Goal: Transaction & Acquisition: Book appointment/travel/reservation

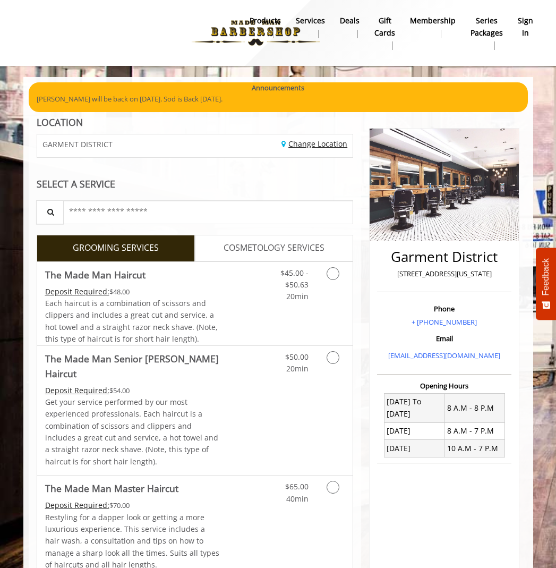
click at [302, 148] on link "Change Location" at bounding box center [314, 144] width 66 height 10
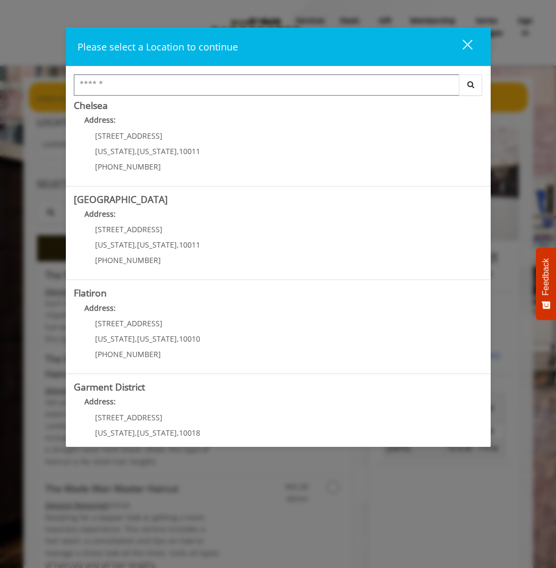
scroll to position [102, 0]
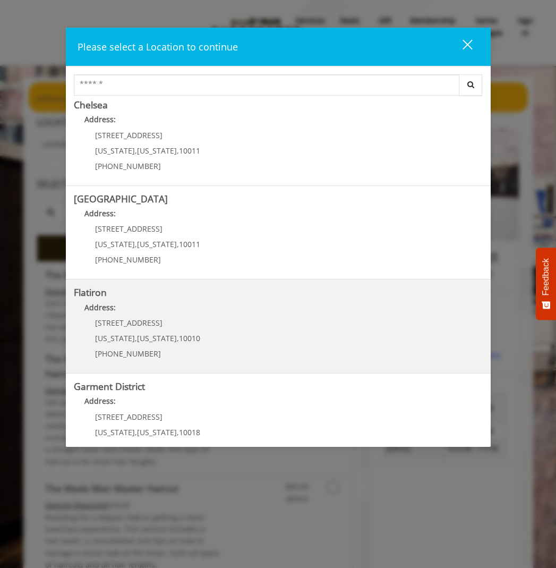
click at [183, 321] on p "[STREET_ADDRESS]" at bounding box center [147, 323] width 105 height 8
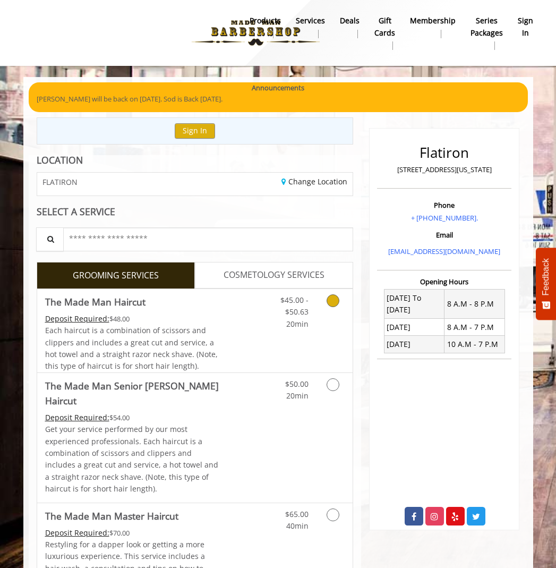
click at [331, 314] on link "Grooming services" at bounding box center [334, 309] width 20 height 41
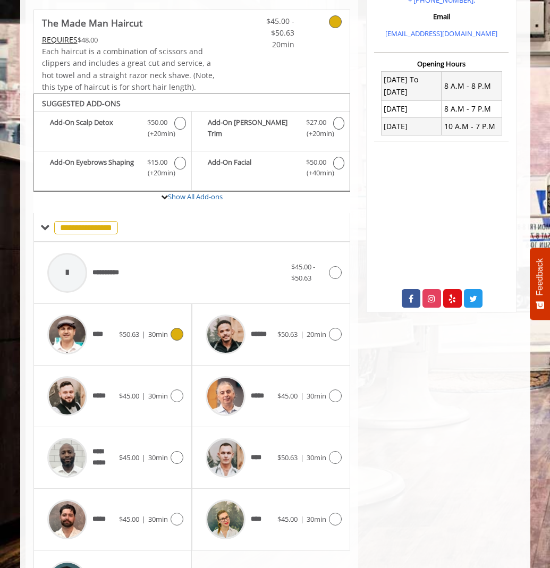
scroll to position [298, 0]
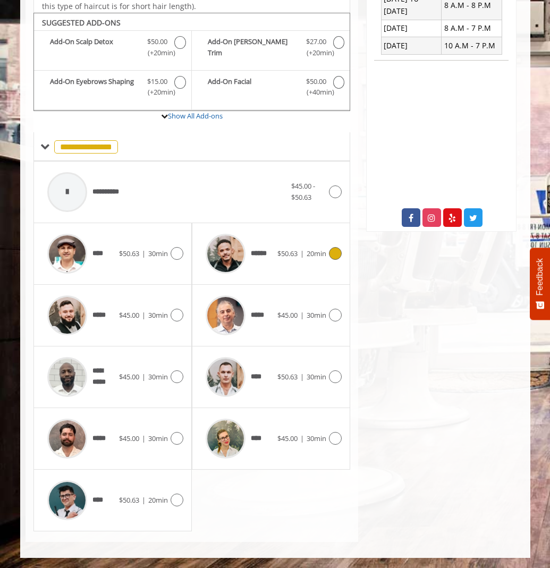
click at [282, 260] on div "****** $50.63 | 20min" at bounding box center [270, 253] width 141 height 50
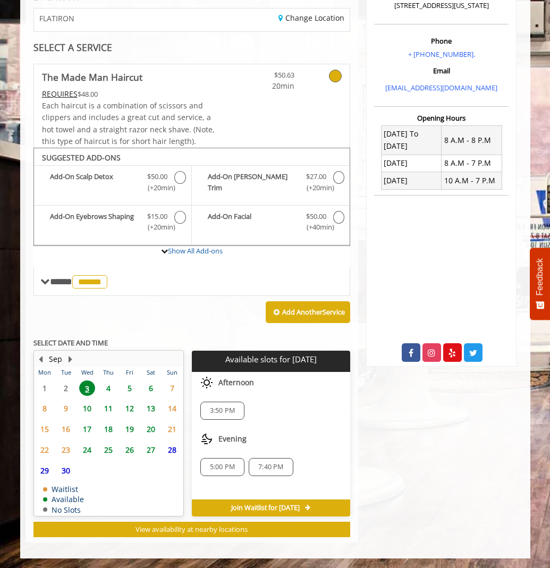
scroll to position [164, 0]
click at [108, 387] on span "4" at bounding box center [108, 387] width 16 height 15
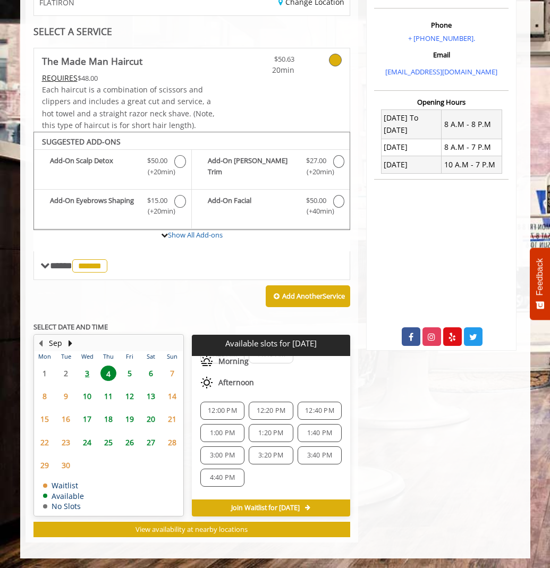
scroll to position [66, 0]
click at [307, 431] on span "1:40 PM" at bounding box center [319, 429] width 25 height 8
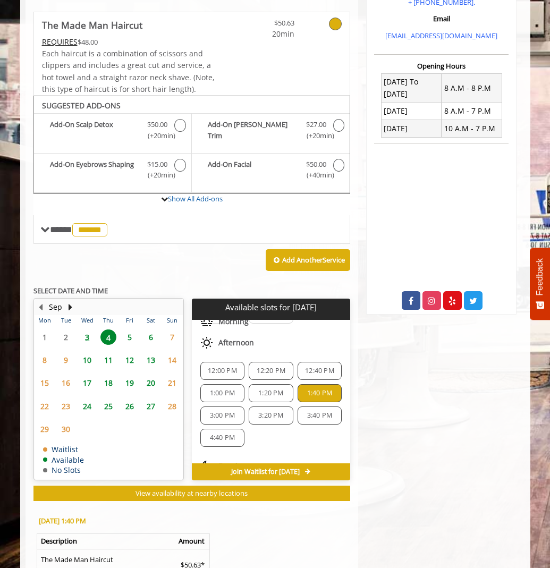
scroll to position [378, 0]
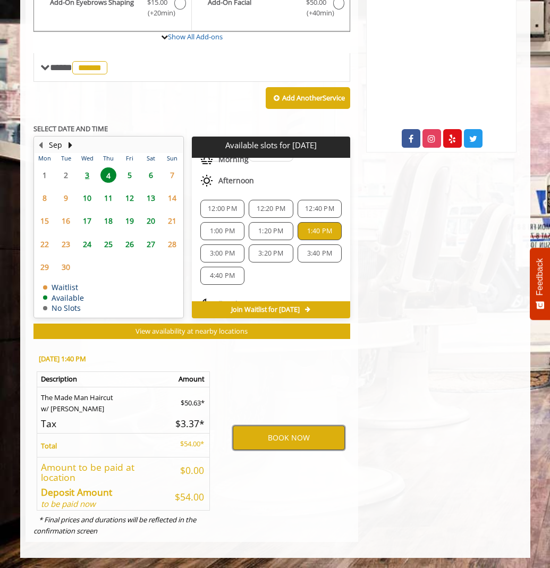
click at [267, 433] on button "BOOK NOW" at bounding box center [289, 437] width 112 height 24
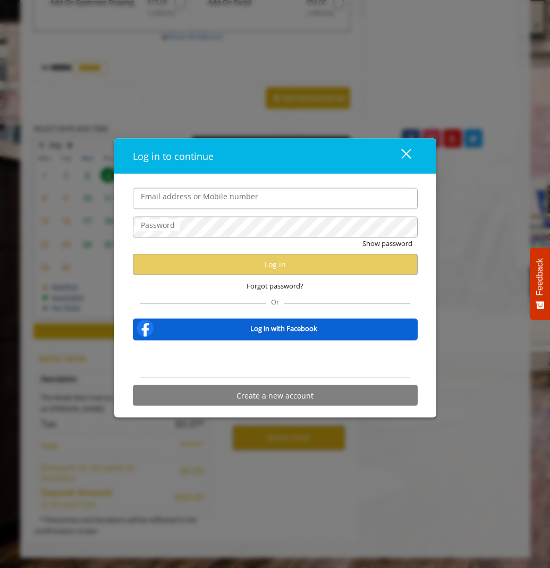
type input "**********"
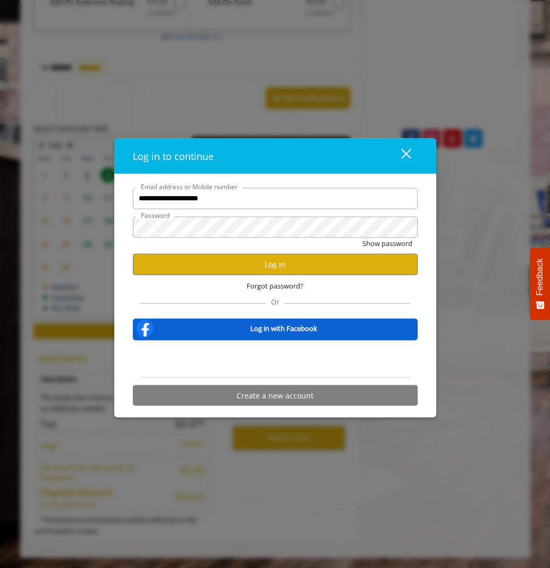
scroll to position [0, 0]
click at [233, 271] on button "Log in" at bounding box center [275, 264] width 285 height 21
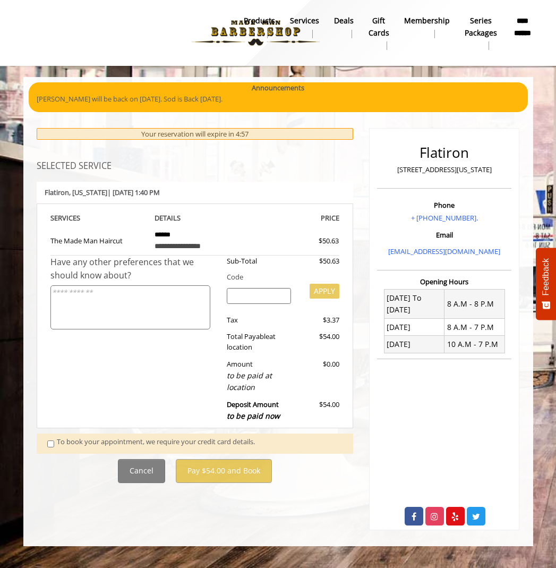
scroll to position [177, 0]
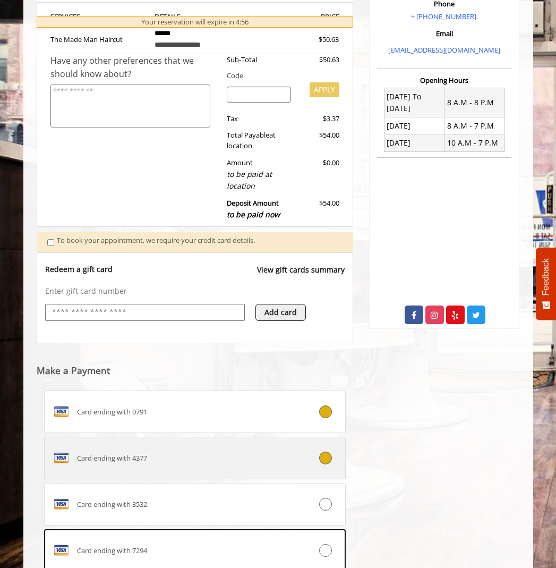
click at [148, 464] on div "Card ending with 4377" at bounding box center [170, 457] width 251 height 17
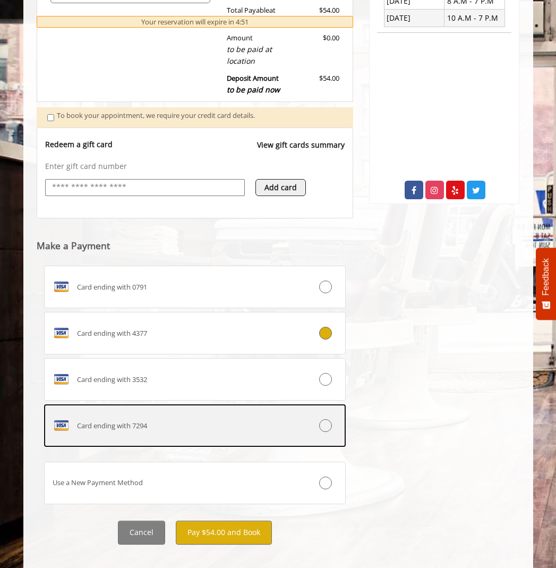
scroll to position [340, 0]
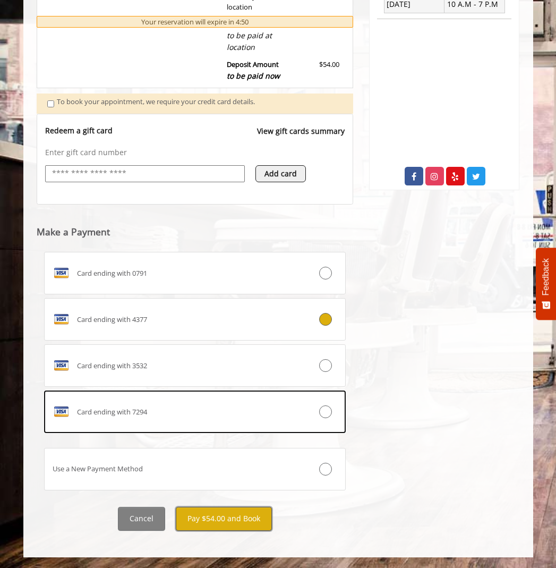
click at [217, 521] on button "Pay $54.00 and Book" at bounding box center [224, 519] width 96 height 24
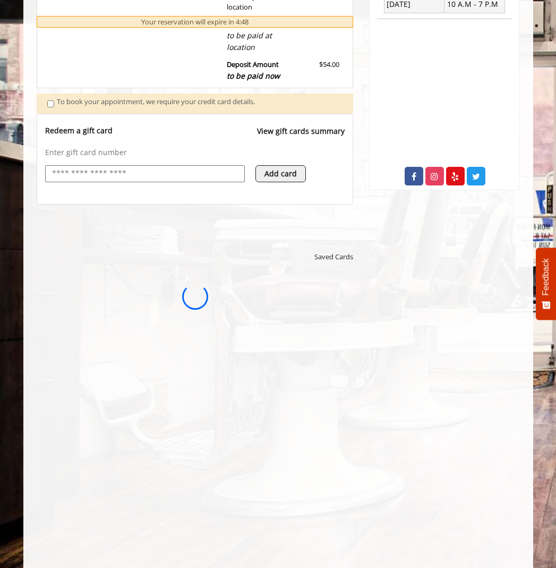
scroll to position [0, 0]
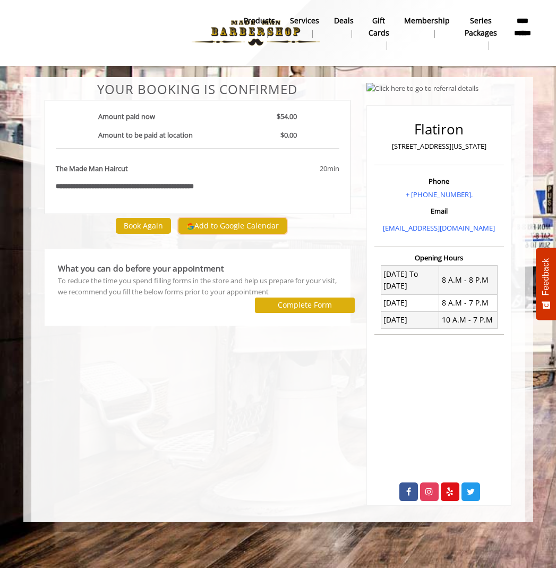
click at [273, 231] on button "Add to Google Calendar" at bounding box center [232, 226] width 108 height 16
